Goal: Task Accomplishment & Management: Use online tool/utility

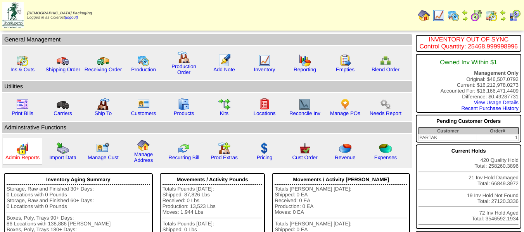
click at [26, 156] on link "Admin Reports" at bounding box center [22, 158] width 34 height 6
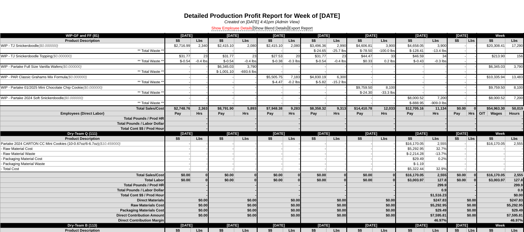
click at [226, 26] on link "Show Employee Details" at bounding box center [231, 28] width 41 height 5
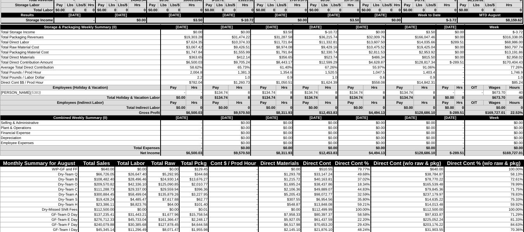
scroll to position [2364, 0]
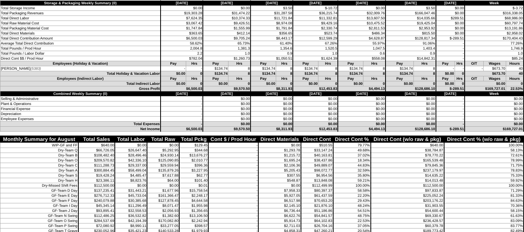
click at [386, 113] on td "$0.00" at bounding box center [410, 114] width 50 height 5
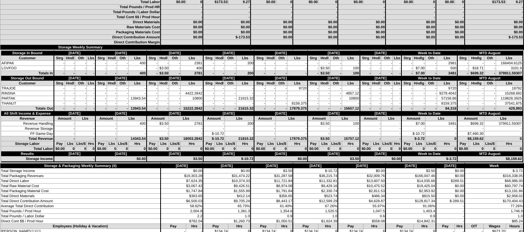
scroll to position [2181, 0]
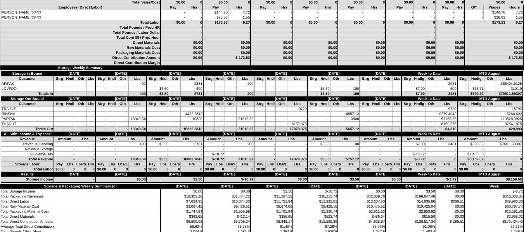
click at [301, 93] on td "-" at bounding box center [297, 93] width 20 height 5
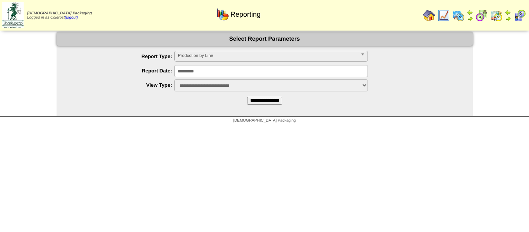
click at [221, 58] on span "Production by Line" at bounding box center [268, 55] width 180 height 9
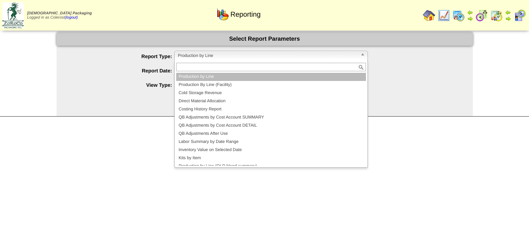
click at [213, 85] on li "Production By Line (Facility)" at bounding box center [271, 85] width 190 height 8
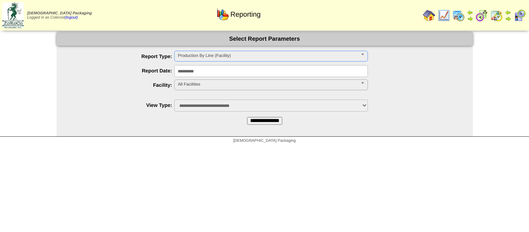
click at [214, 75] on input "**********" at bounding box center [271, 71] width 194 height 12
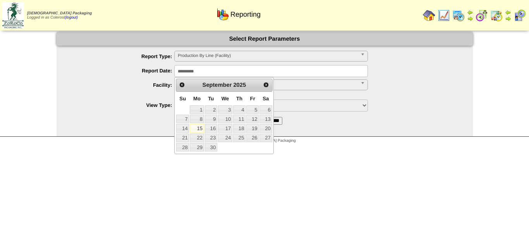
click at [188, 88] on div "Prev Next [DATE]" at bounding box center [224, 85] width 96 height 13
click at [184, 87] on span "Prev" at bounding box center [182, 85] width 6 height 6
click at [234, 146] on link "28" at bounding box center [239, 147] width 12 height 9
type input "**********"
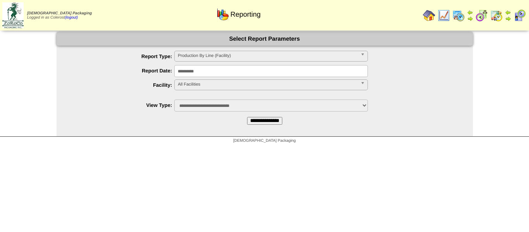
click at [210, 88] on span "All Facilities" at bounding box center [268, 84] width 180 height 9
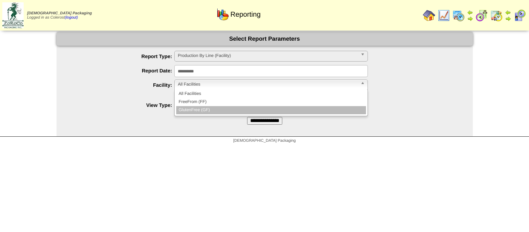
click at [209, 109] on li "GlutenFree (GF)" at bounding box center [271, 110] width 190 height 8
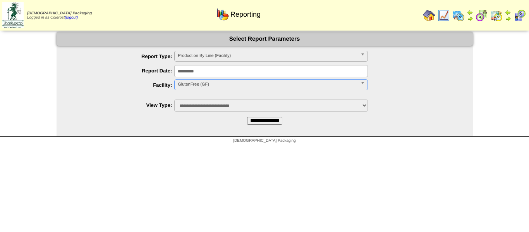
drag, startPoint x: 253, startPoint y: 121, endPoint x: 267, endPoint y: 119, distance: 13.3
click at [254, 121] on input "**********" at bounding box center [264, 121] width 35 height 8
